Goal: Task Accomplishment & Management: Manage account settings

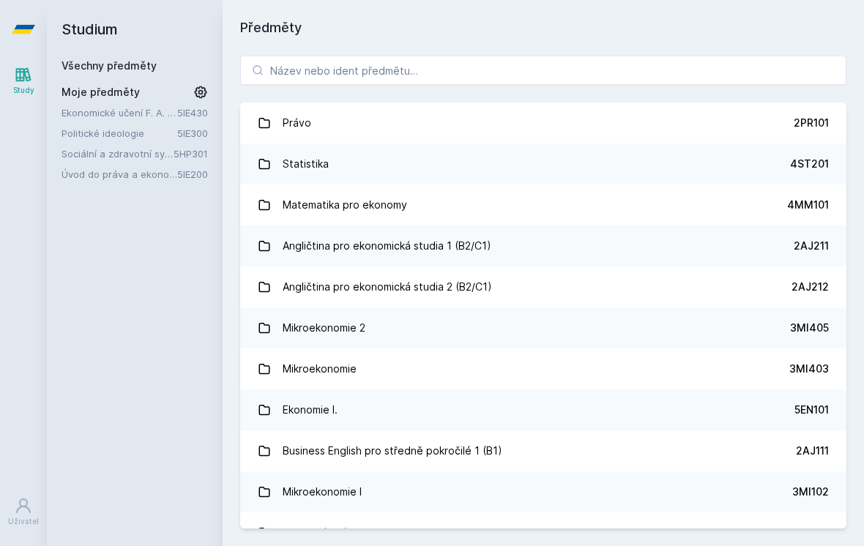
click at [154, 113] on link "Ekonomické učení F. A. [GEOGRAPHIC_DATA]" at bounding box center [119, 112] width 116 height 15
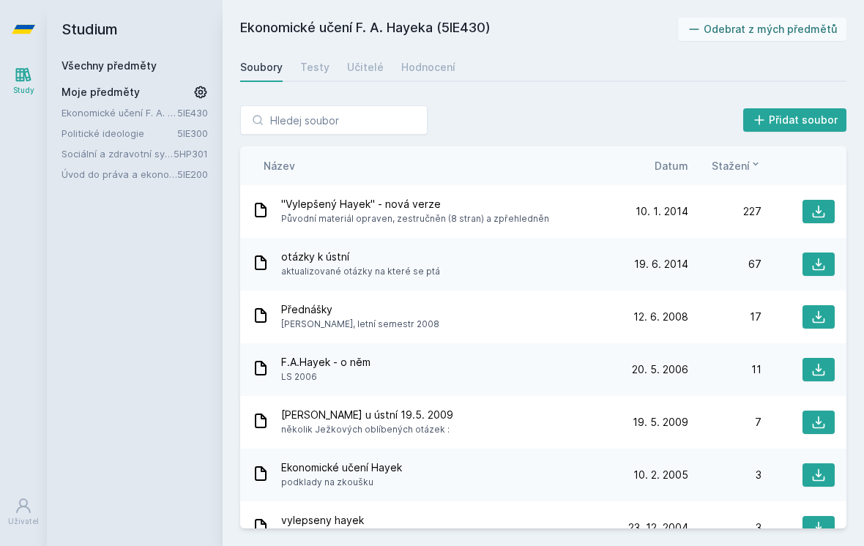
click at [750, 20] on button "Odebrat z mých předmětů" at bounding box center [762, 29] width 169 height 23
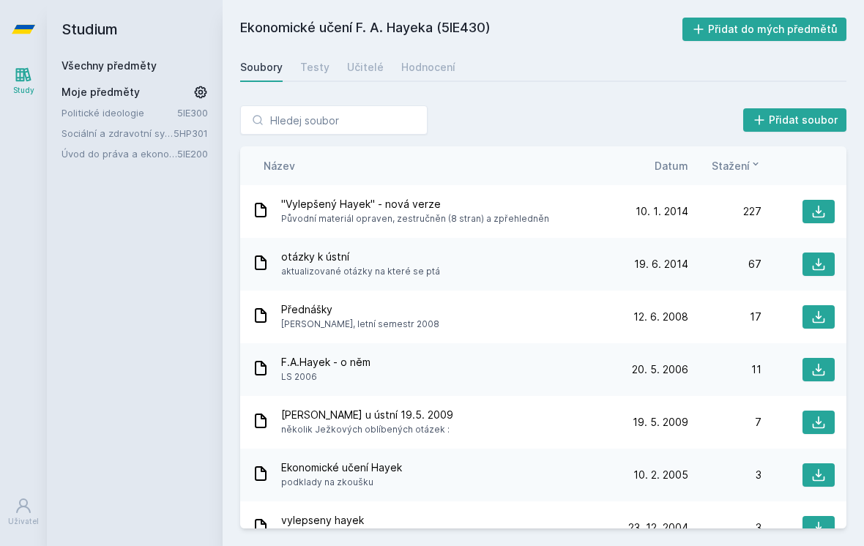
click at [132, 133] on link "Sociální a zdravotní systém" at bounding box center [117, 133] width 112 height 15
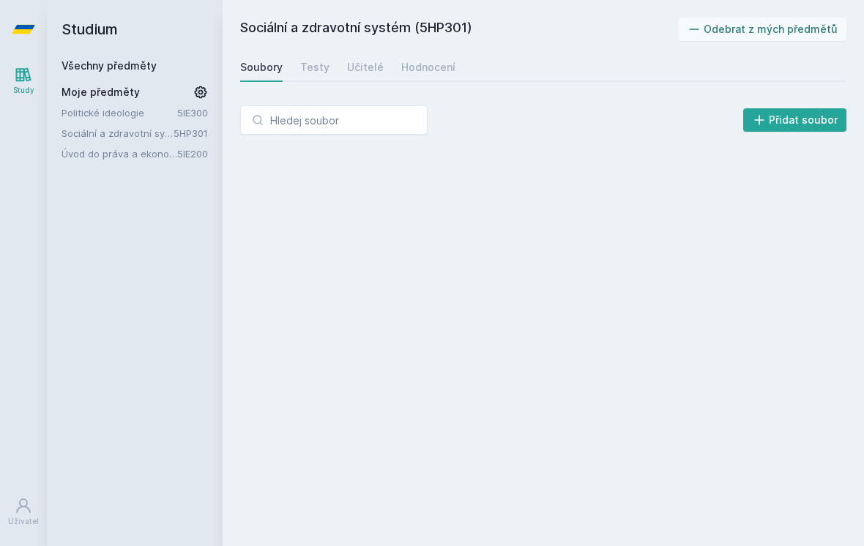
click at [780, 31] on button "Odebrat z mých předmětů" at bounding box center [762, 29] width 169 height 23
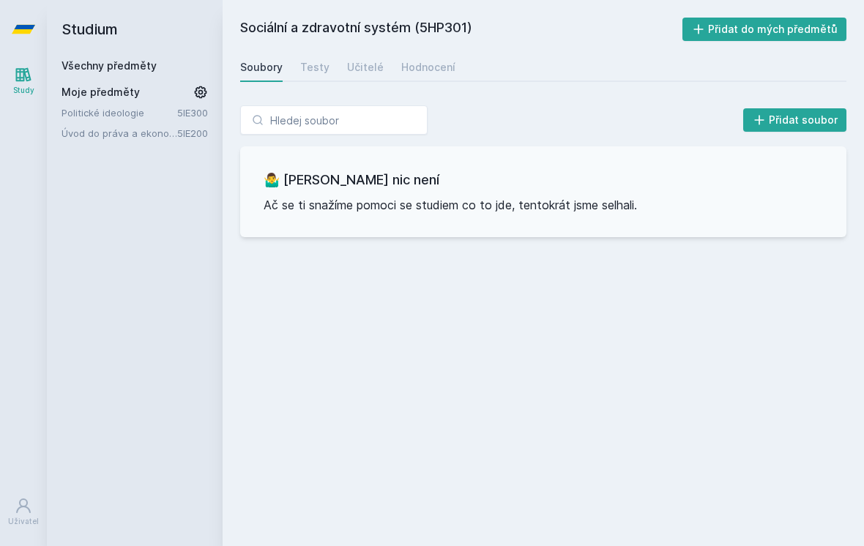
click at [150, 130] on link "Úvod do práva a ekonomie" at bounding box center [119, 133] width 116 height 15
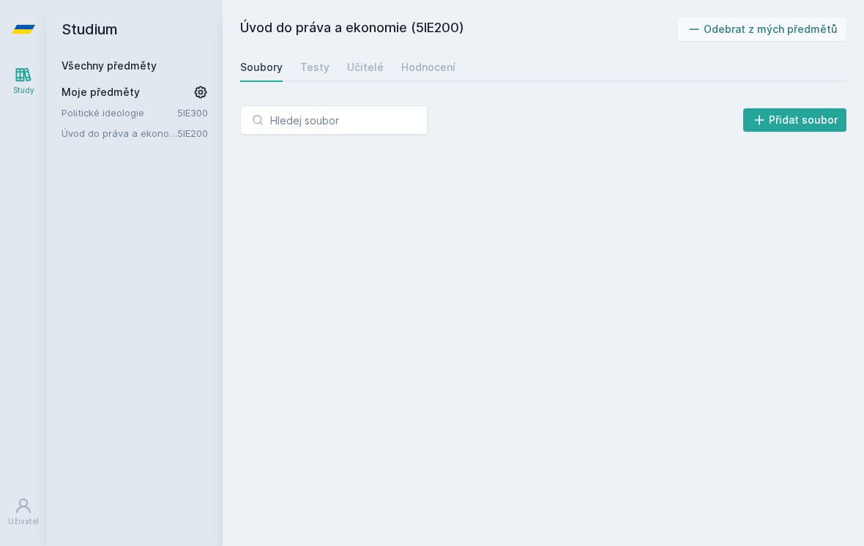
click at [809, 26] on button "Odebrat z mých předmětů" at bounding box center [762, 29] width 169 height 23
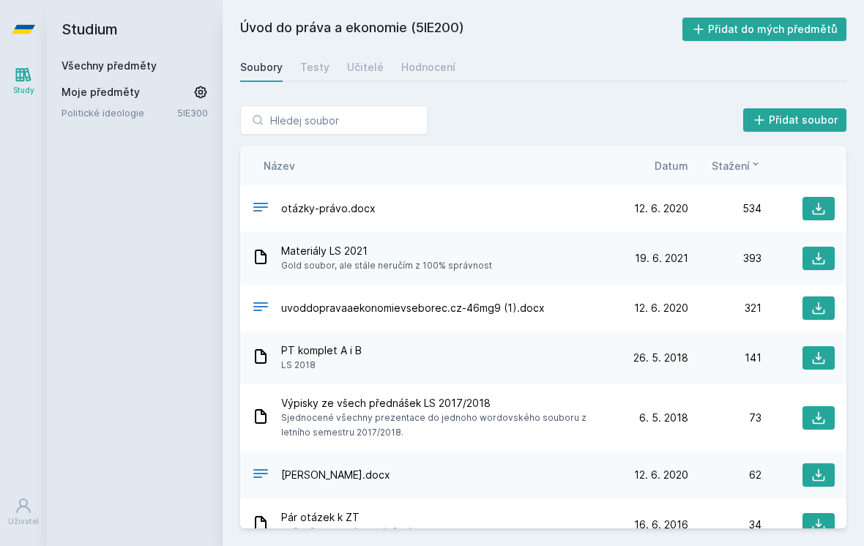
click at [135, 118] on link "Politické ideologie" at bounding box center [119, 112] width 116 height 15
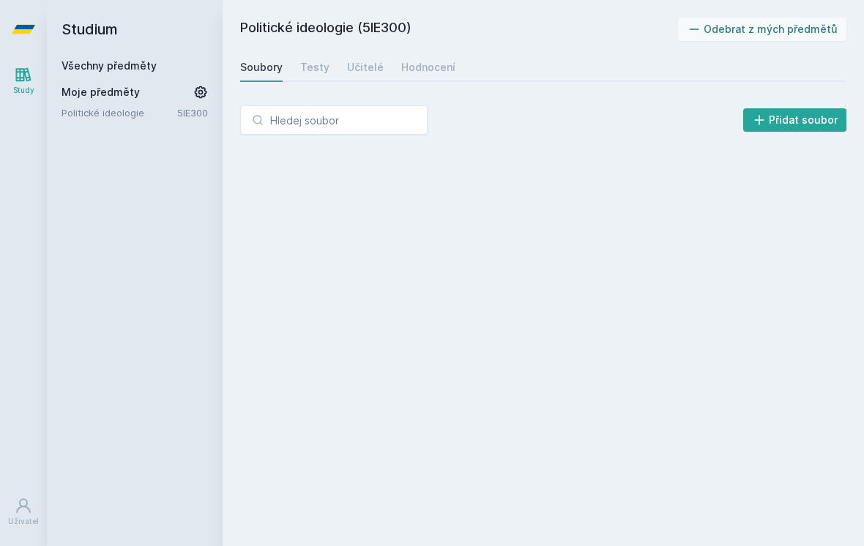
click at [808, 26] on button "Odebrat z mých předmětů" at bounding box center [762, 29] width 169 height 23
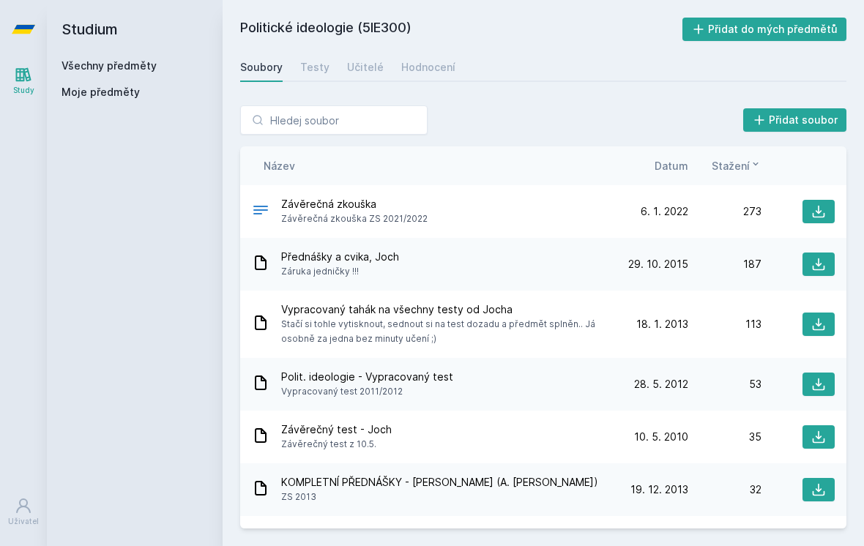
click at [144, 67] on link "Všechny předměty" at bounding box center [108, 65] width 95 height 12
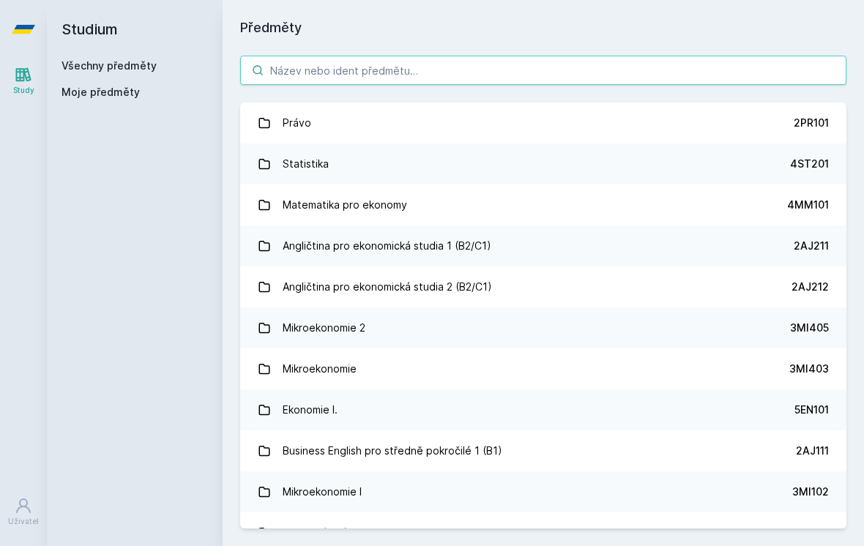
click at [461, 80] on input "search" at bounding box center [543, 70] width 606 height 29
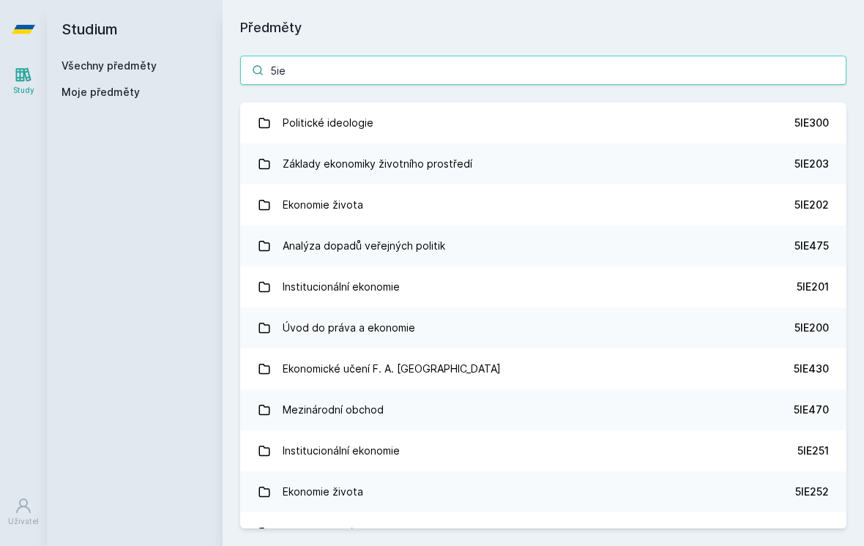
type input "5ie2"
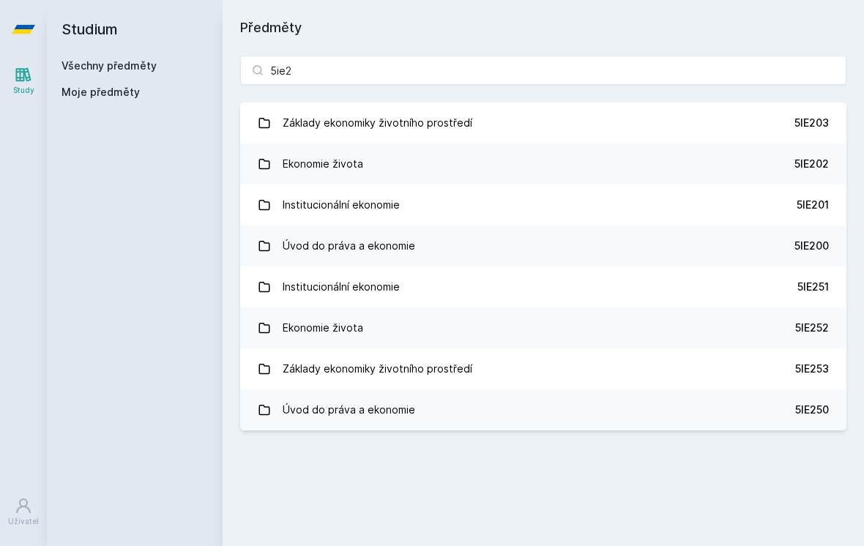
click at [820, 173] on link "Ekonomie života 5IE202" at bounding box center [543, 163] width 606 height 41
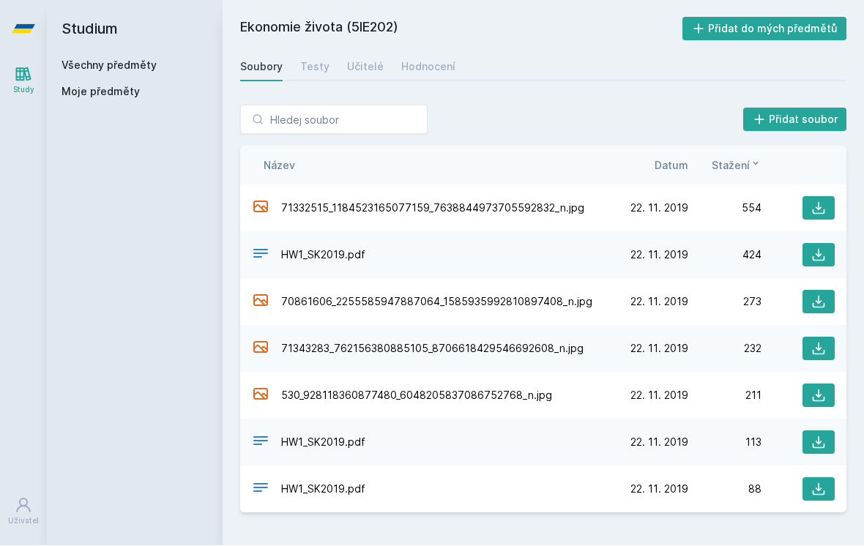
scroll to position [22, 0]
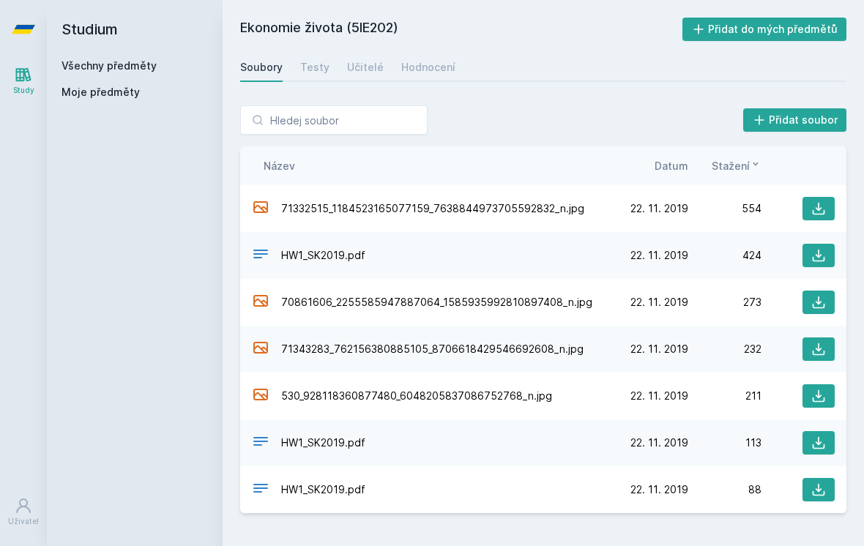
click at [426, 60] on div "Hodnocení" at bounding box center [428, 67] width 54 height 15
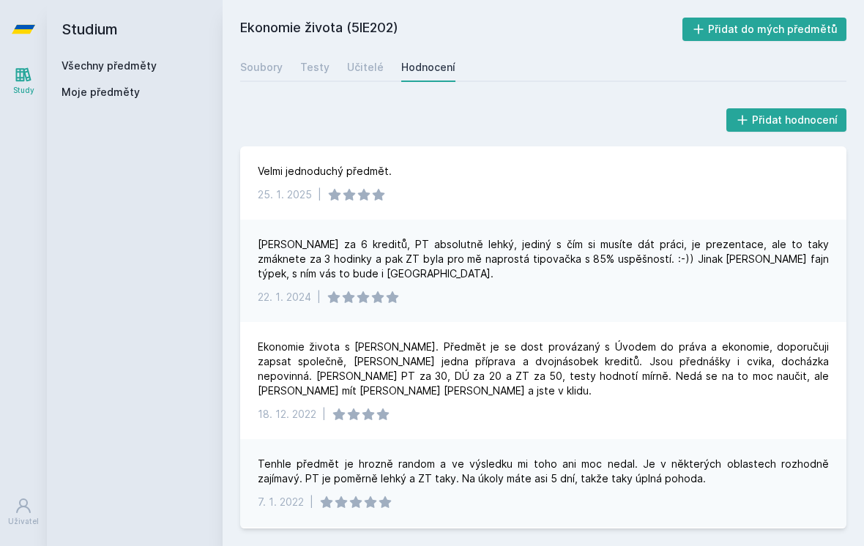
click at [364, 60] on div "Učitelé" at bounding box center [365, 67] width 37 height 15
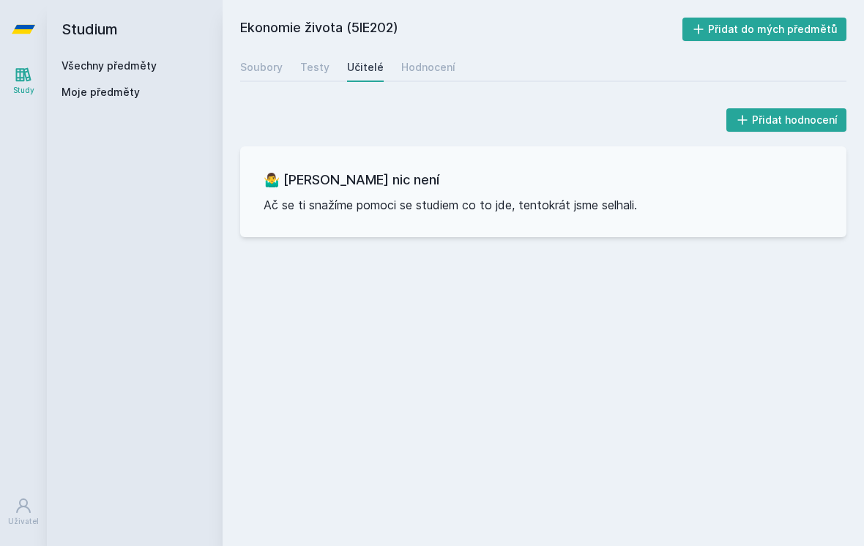
click at [318, 60] on div "Testy" at bounding box center [314, 67] width 29 height 15
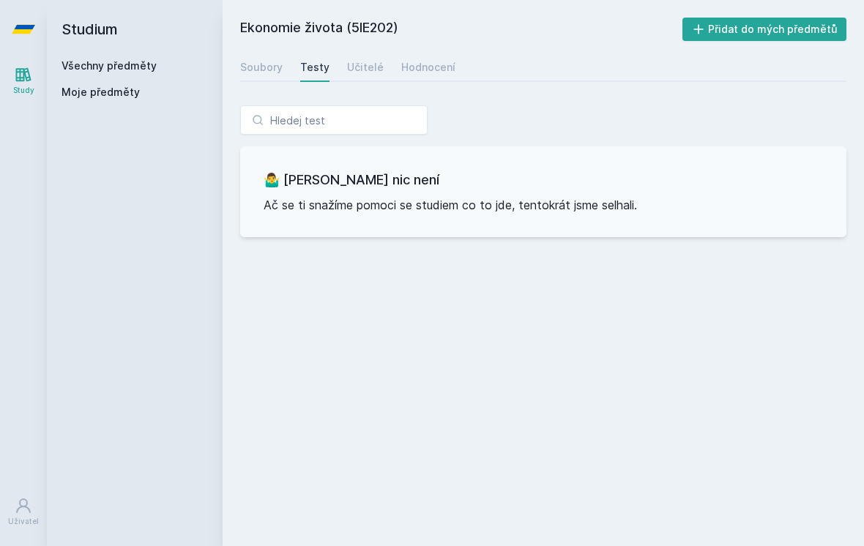
click at [264, 60] on div "Soubory" at bounding box center [261, 67] width 42 height 15
